Goal: Transaction & Acquisition: Purchase product/service

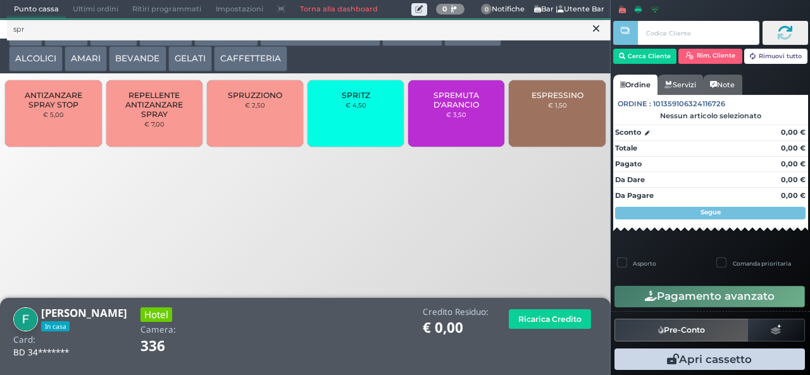
type input "spr"
click at [349, 122] on div "SPRITZ € 4,50" at bounding box center [356, 113] width 96 height 66
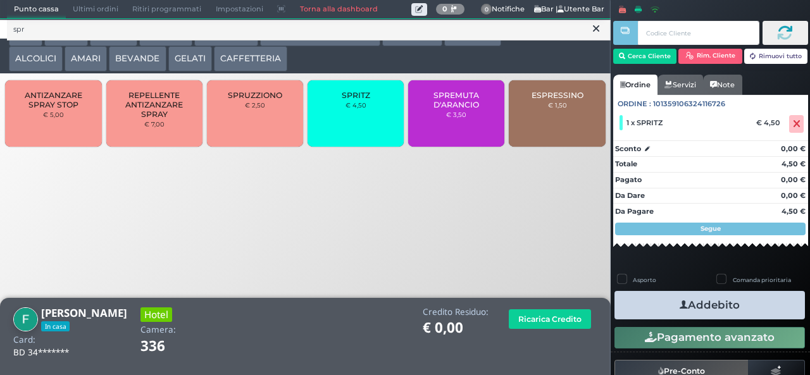
click at [592, 34] on button at bounding box center [596, 29] width 11 height 14
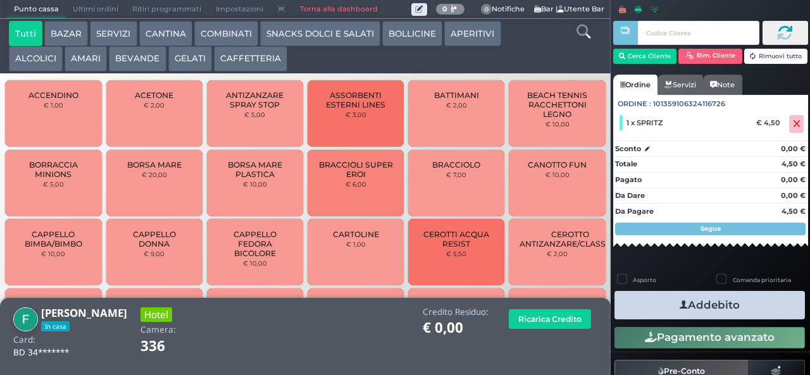
click at [583, 33] on icon at bounding box center [584, 32] width 14 height 14
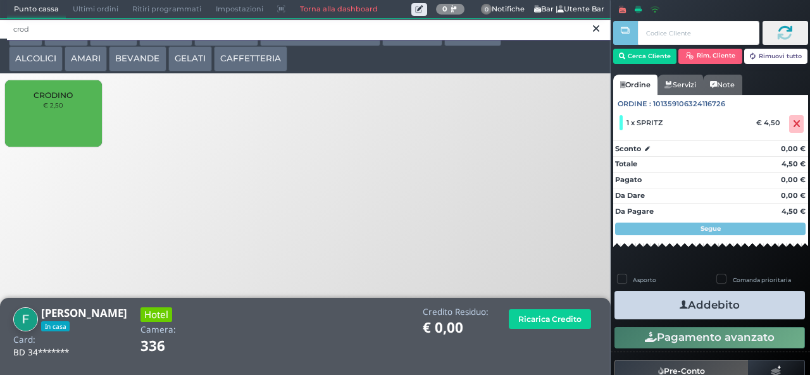
type input "crod"
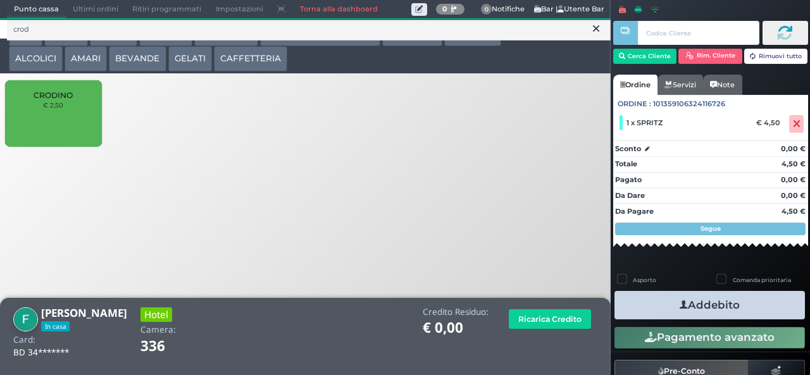
click at [66, 130] on div "CRODINO € 2,50" at bounding box center [53, 113] width 96 height 66
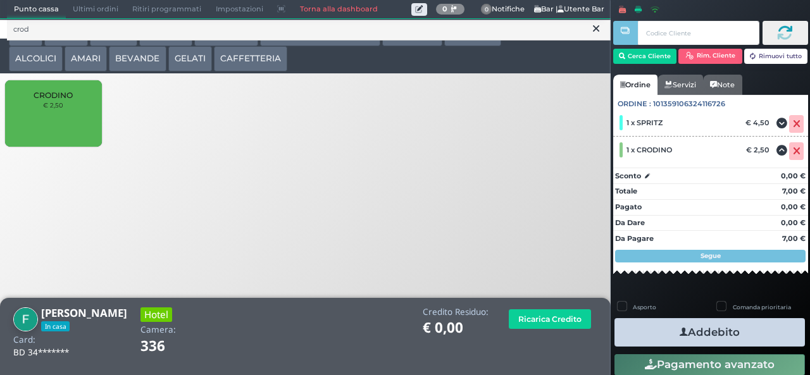
click at [746, 327] on button "Addebito" at bounding box center [710, 332] width 191 height 28
